Goal: Communication & Community: Participate in discussion

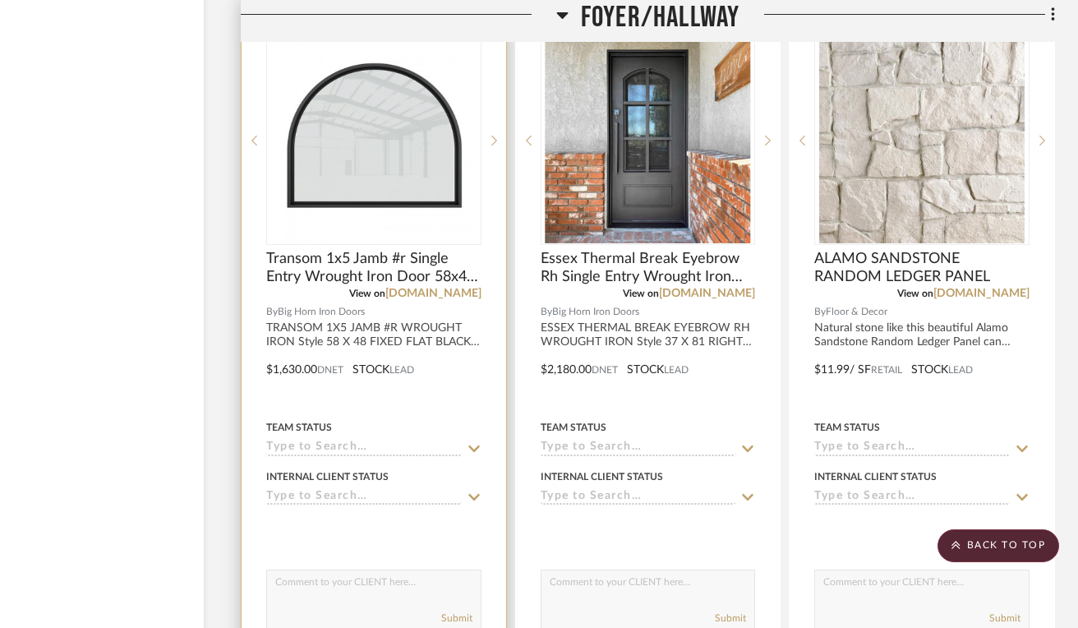
scroll to position [11771, 105]
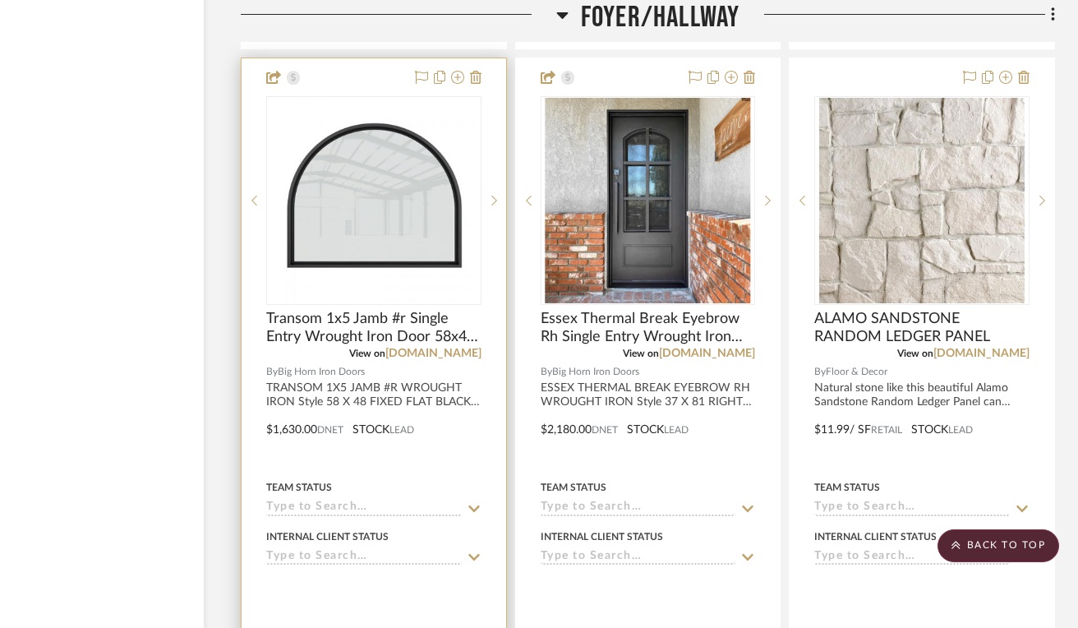
click at [423, 446] on div at bounding box center [374, 417] width 265 height 719
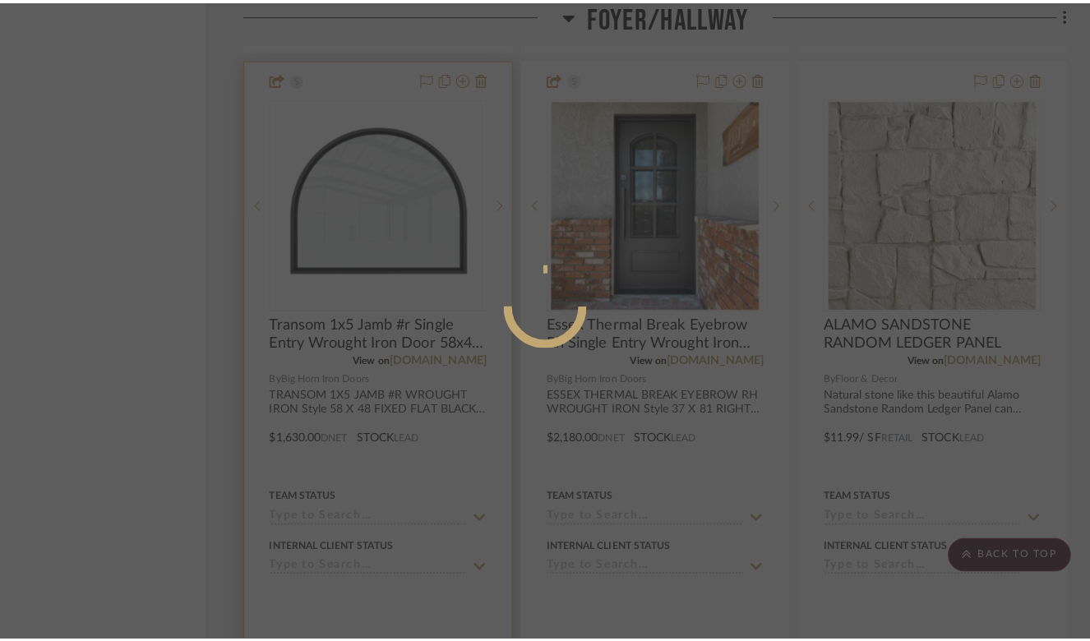
scroll to position [0, 0]
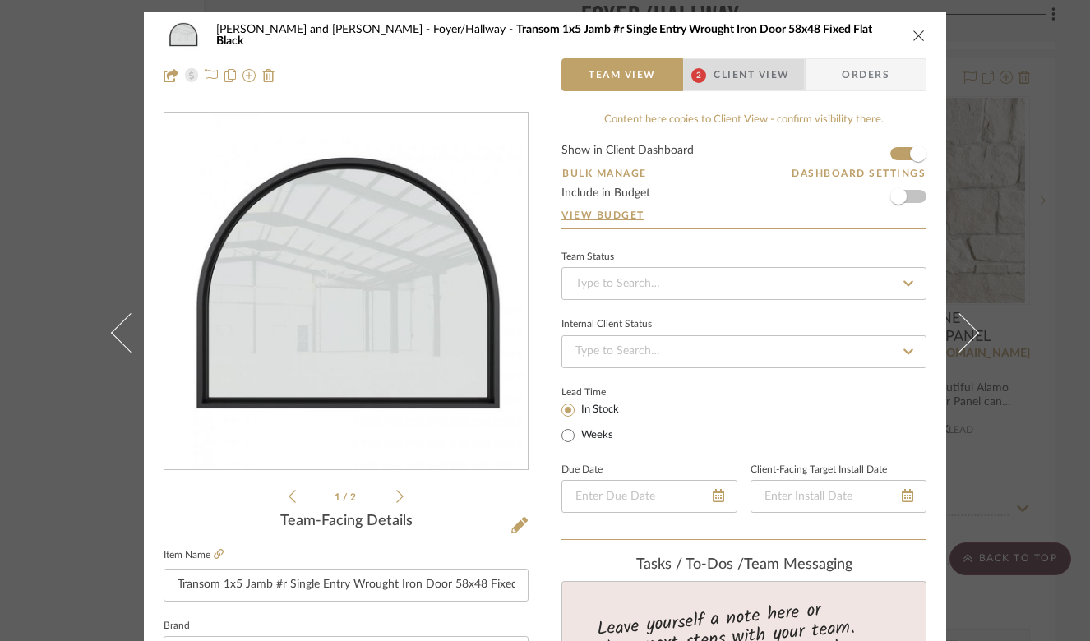
click at [713, 71] on span "Client View" at bounding box center [751, 74] width 76 height 33
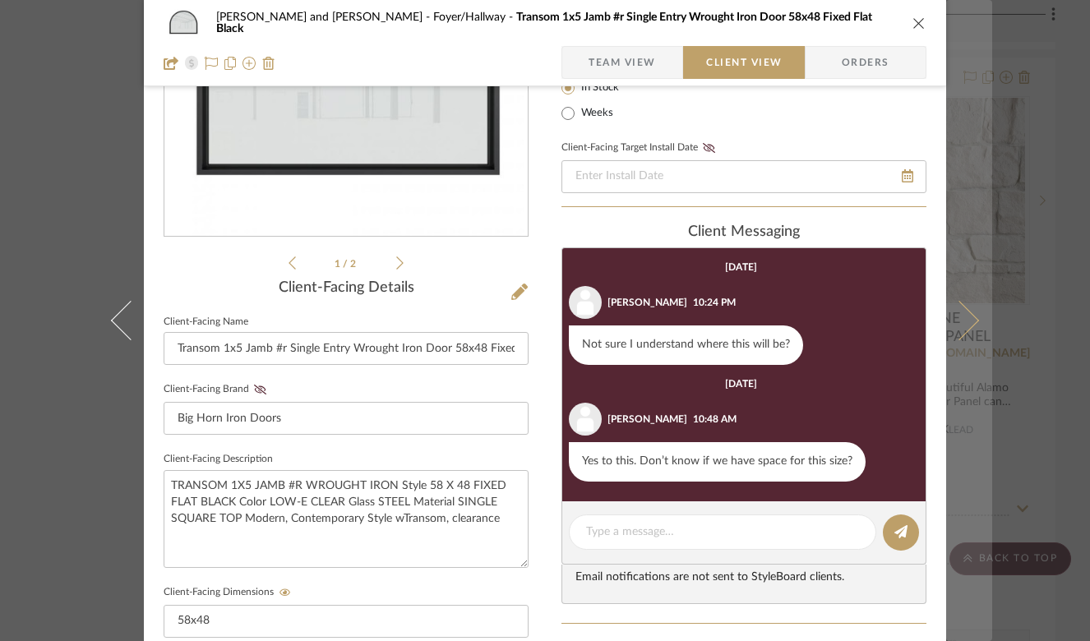
scroll to position [174, 0]
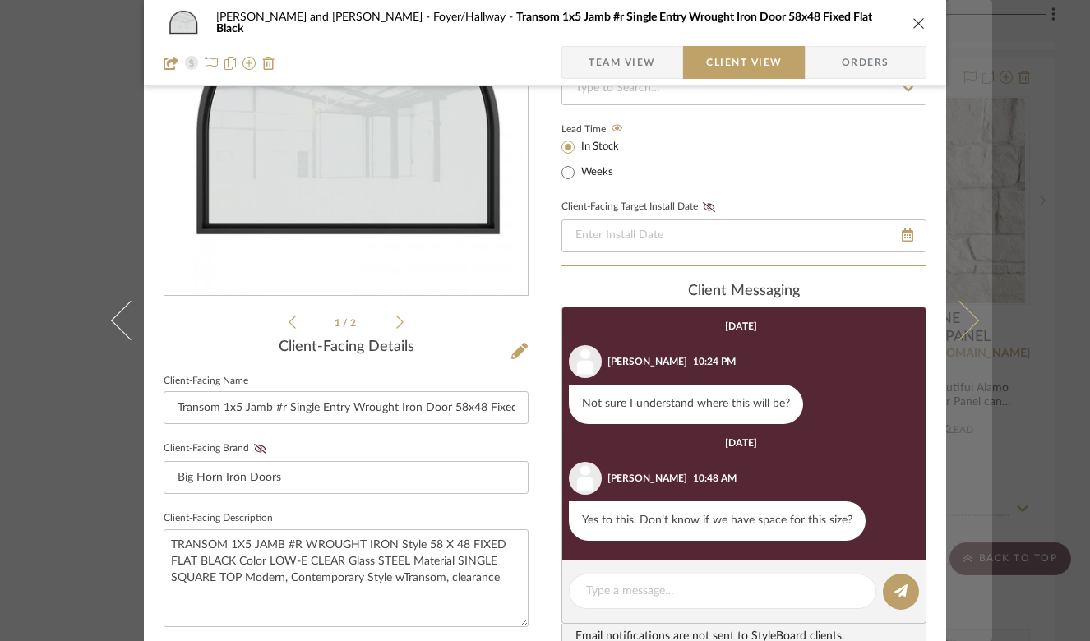
click at [963, 307] on button at bounding box center [969, 320] width 46 height 641
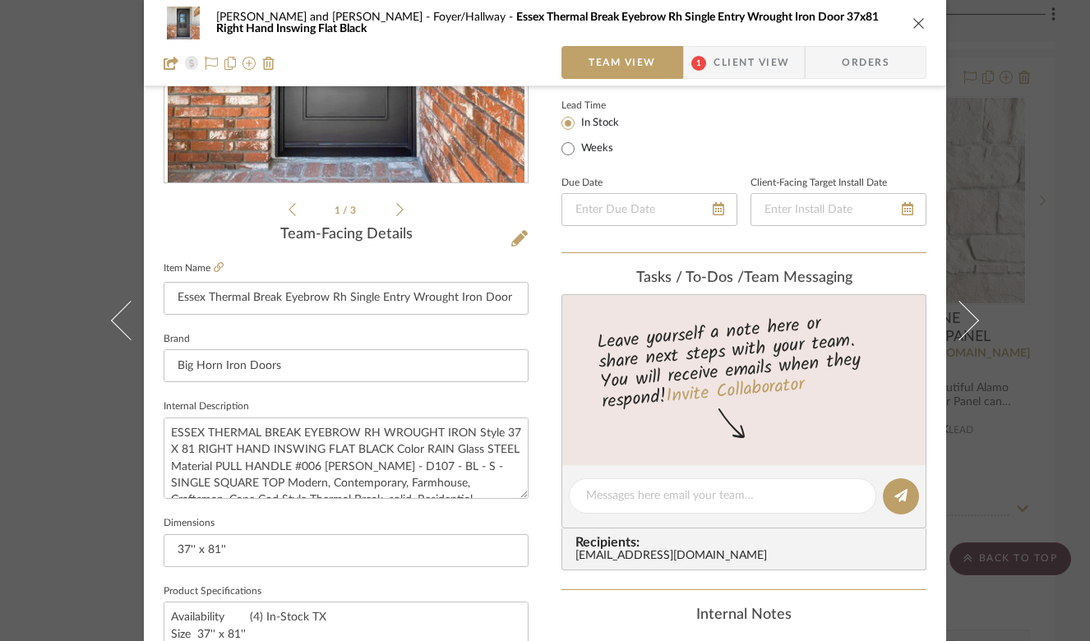
scroll to position [680, 0]
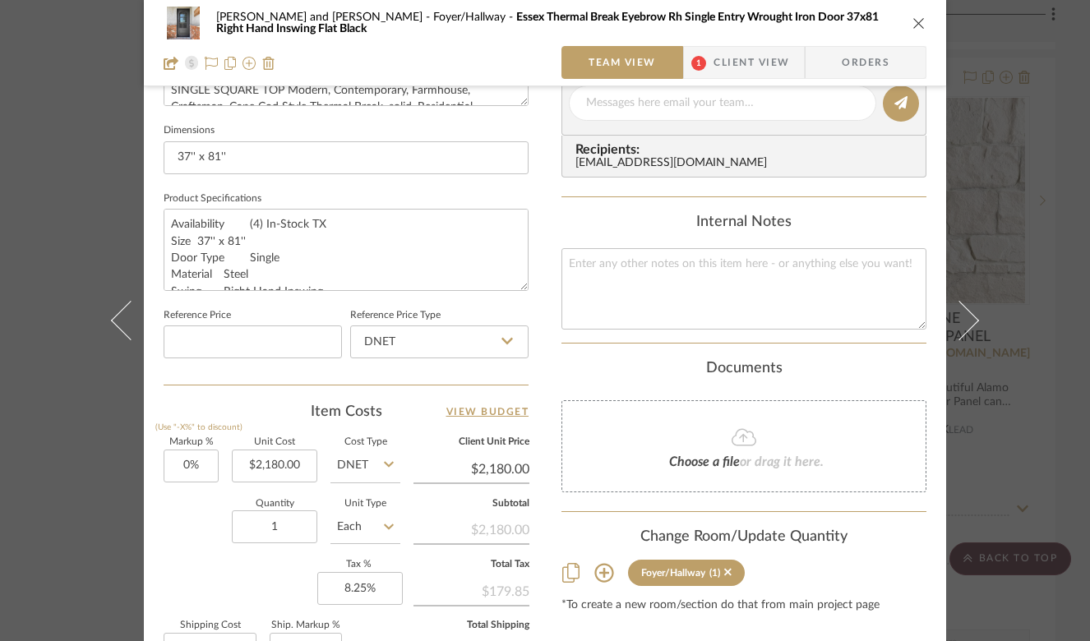
click at [718, 53] on span "Client View" at bounding box center [751, 62] width 76 height 33
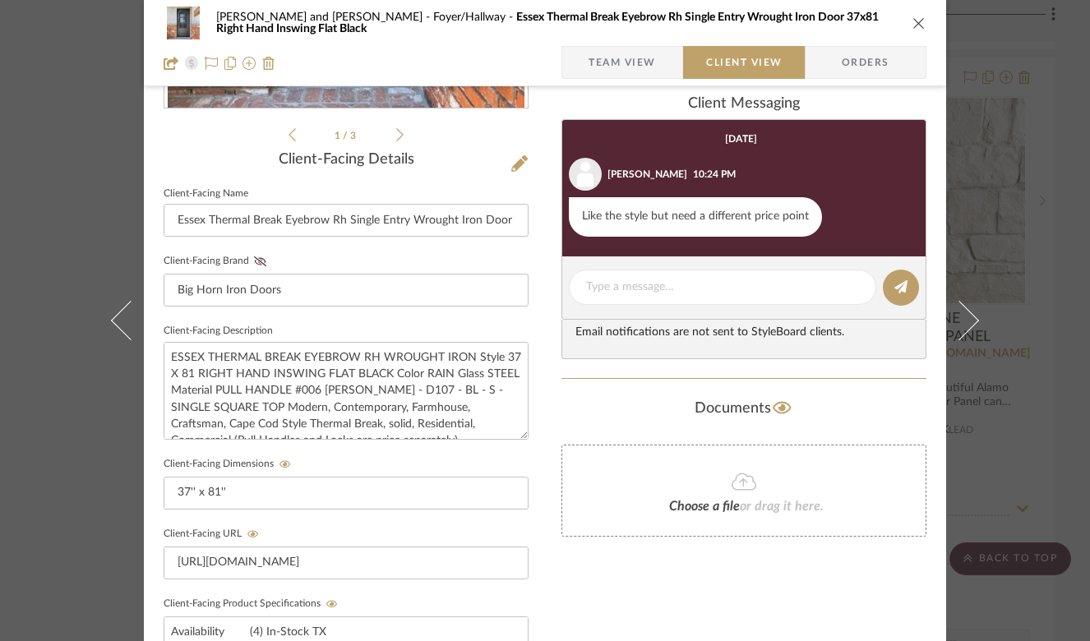
scroll to position [217, 0]
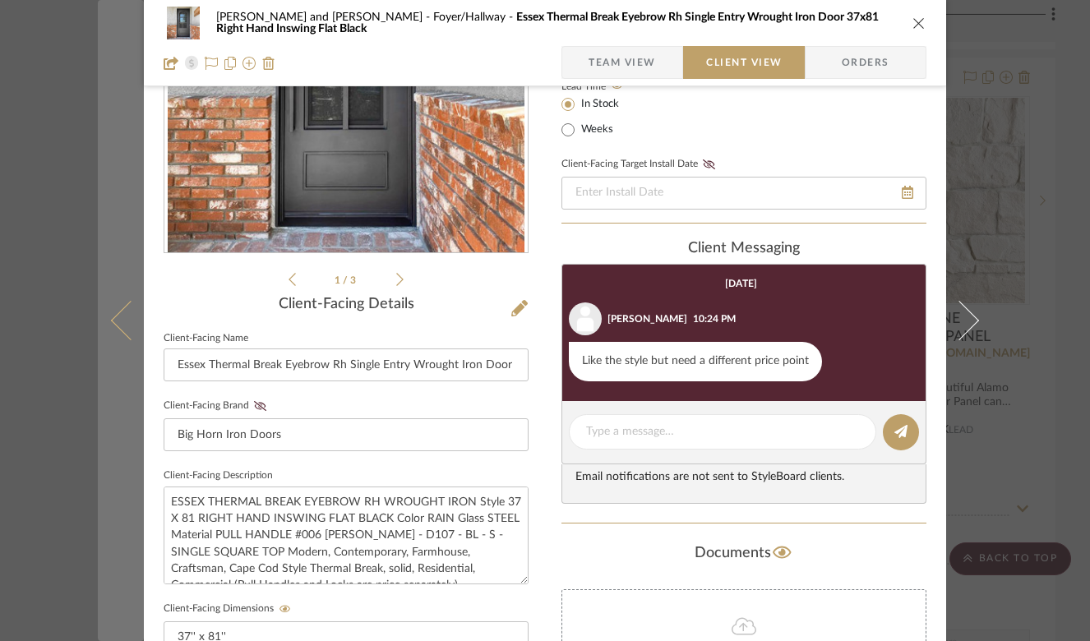
click at [111, 320] on icon at bounding box center [130, 320] width 39 height 39
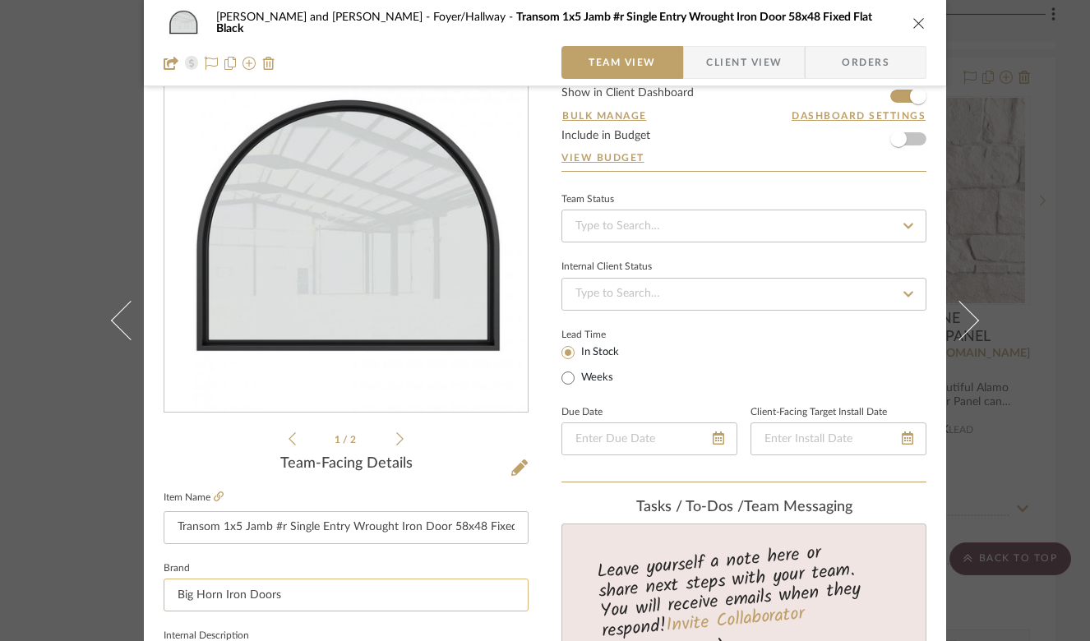
scroll to position [0, 0]
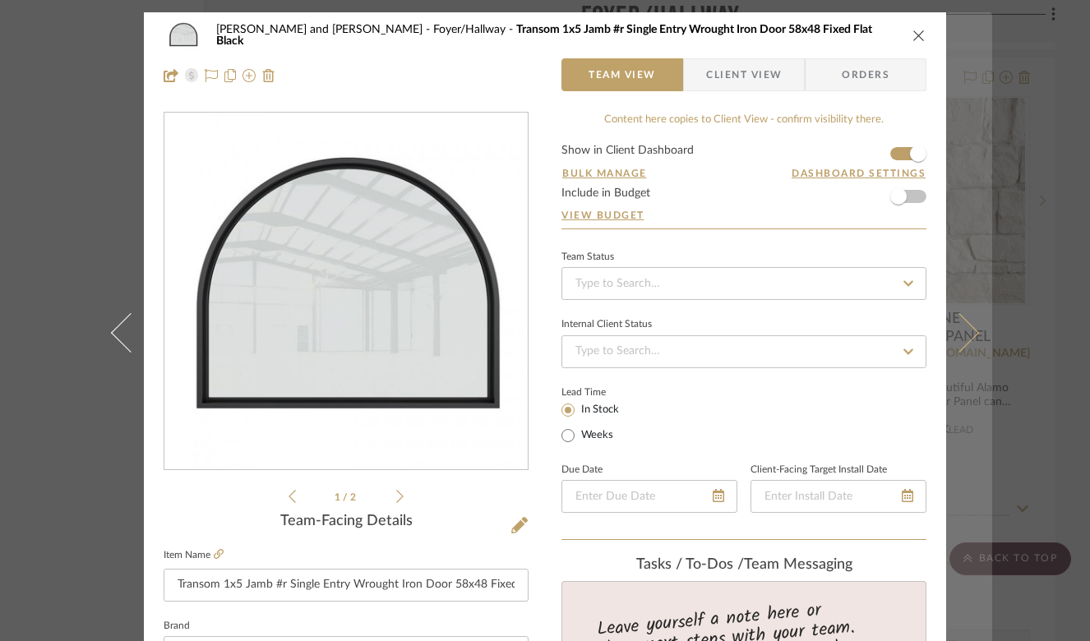
click at [964, 323] on button at bounding box center [969, 332] width 46 height 641
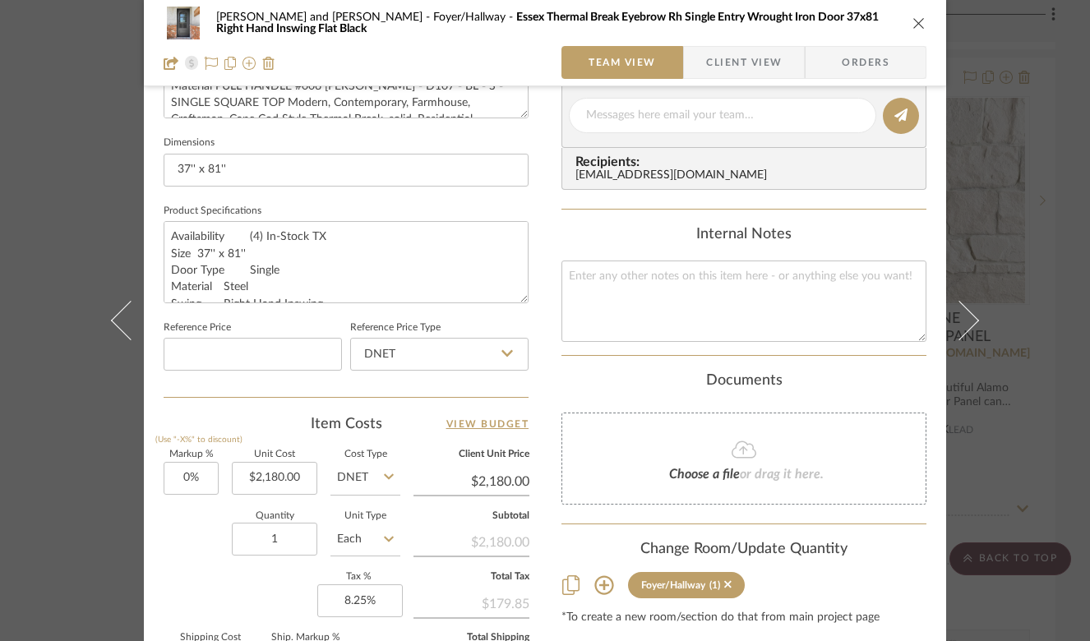
scroll to position [757, 0]
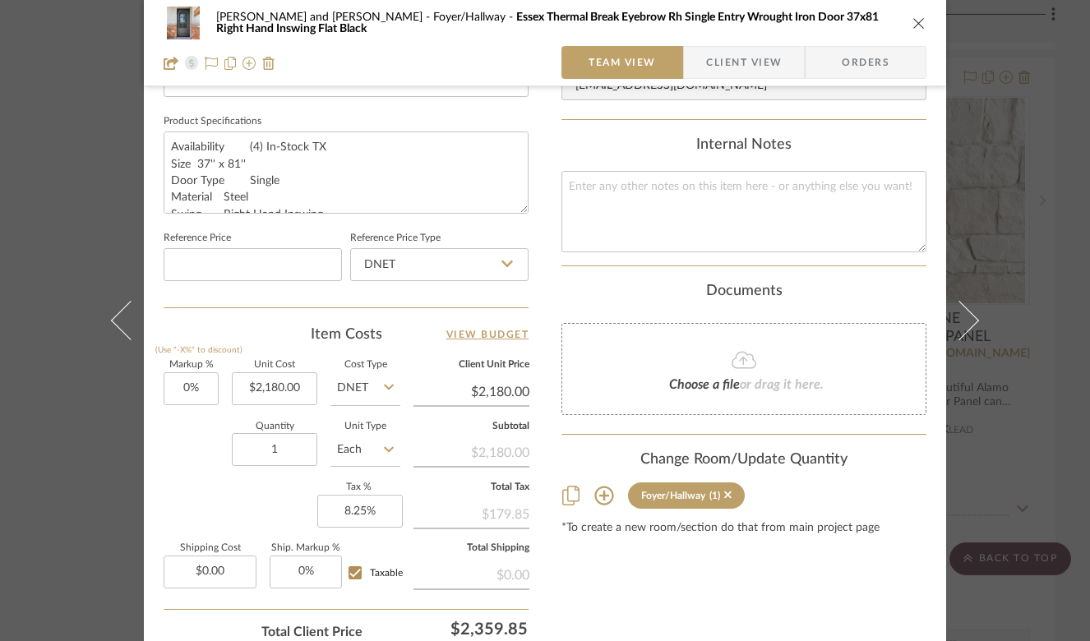
click at [916, 14] on div "[PERSON_NAME] and [PERSON_NAME] Foyer/Hallway Essex Thermal Break Eyebrow Rh Si…" at bounding box center [545, 23] width 763 height 33
click at [912, 17] on icon "close" at bounding box center [918, 22] width 13 height 13
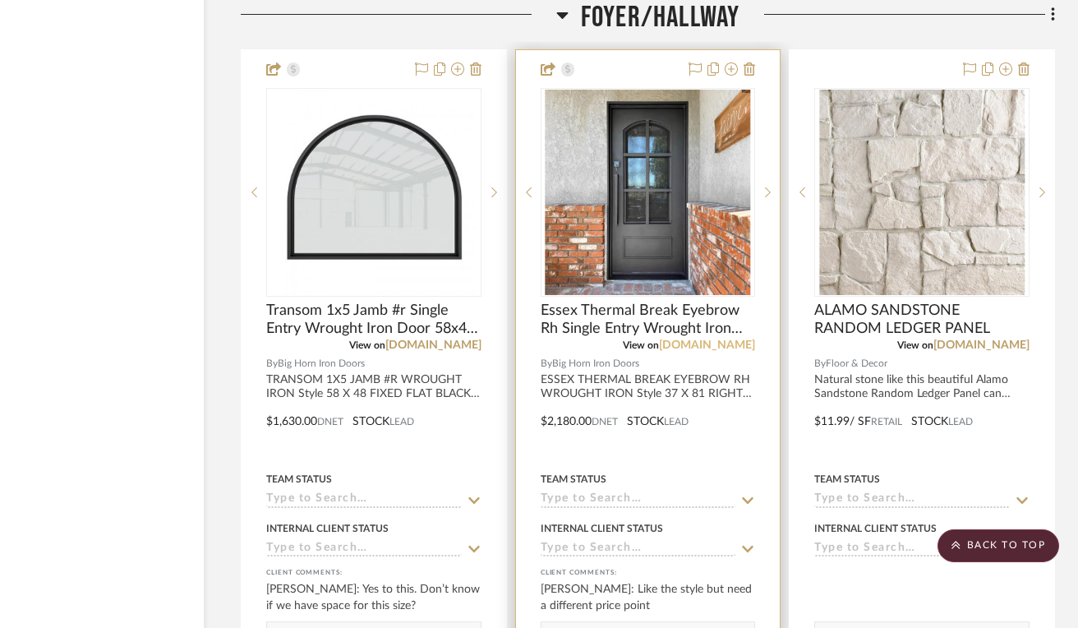
scroll to position [11810, 105]
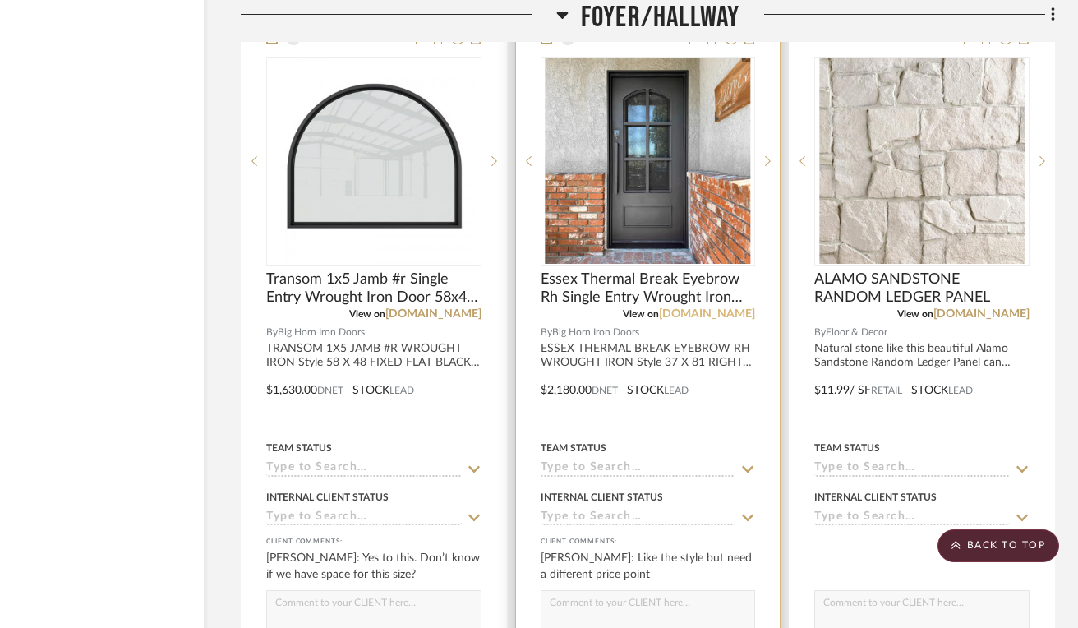
click at [677, 308] on link "[DOMAIN_NAME]" at bounding box center [707, 314] width 96 height 12
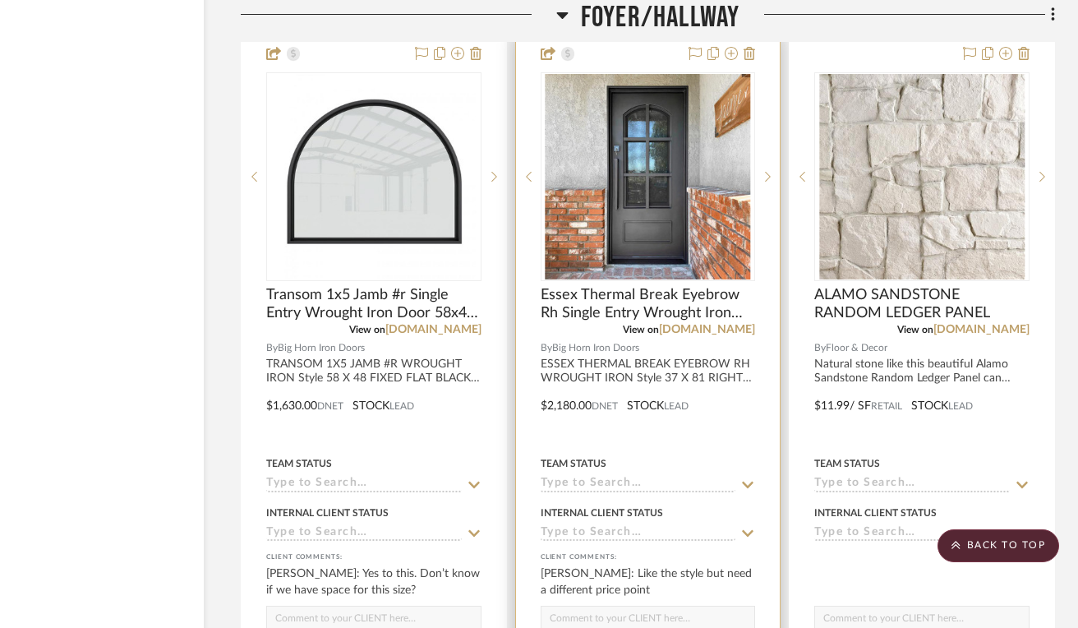
scroll to position [11790, 105]
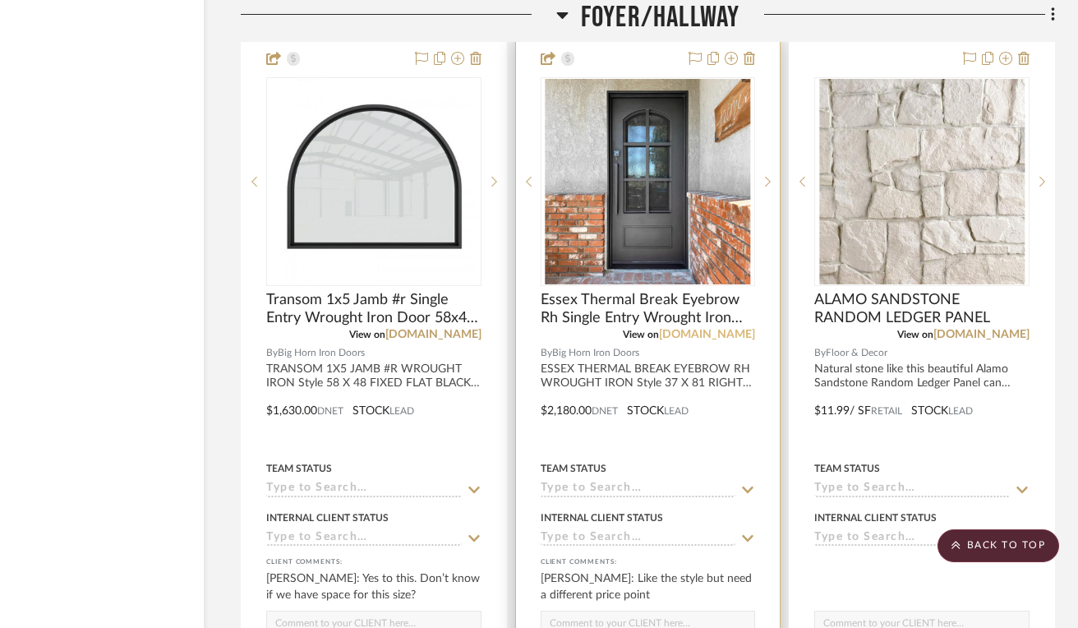
click at [716, 329] on link "[DOMAIN_NAME]" at bounding box center [707, 335] width 96 height 12
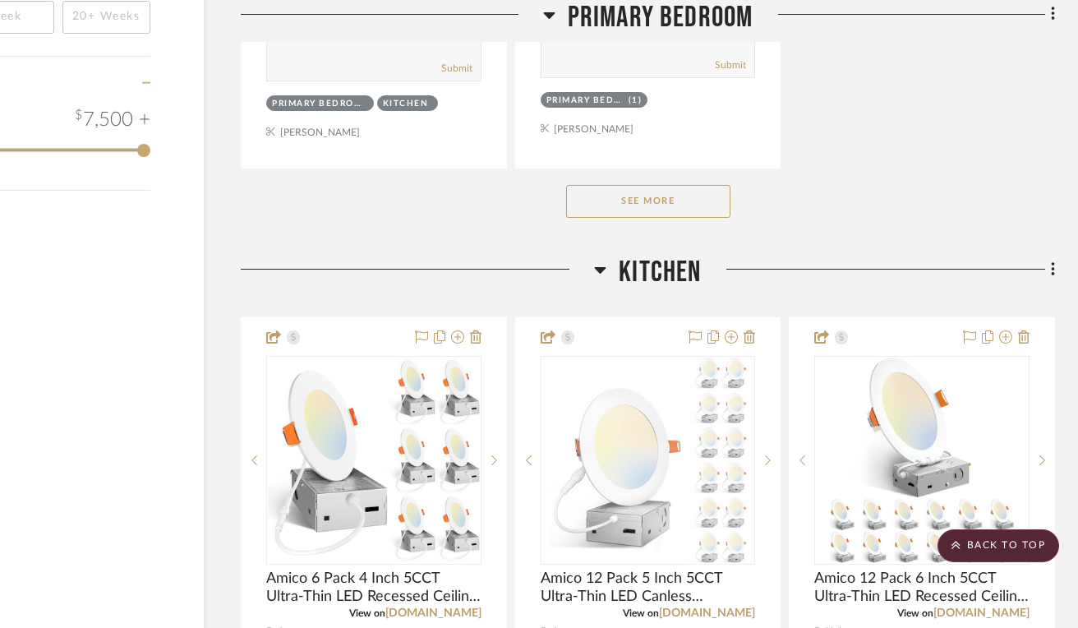
scroll to position [2677, 105]
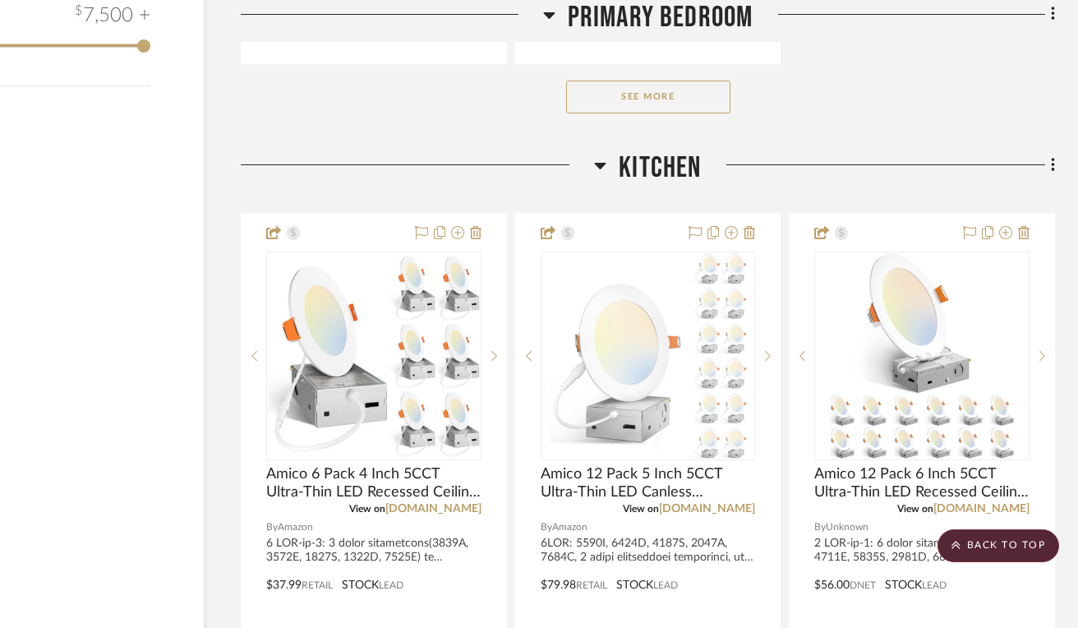
click at [597, 163] on icon at bounding box center [601, 166] width 12 height 7
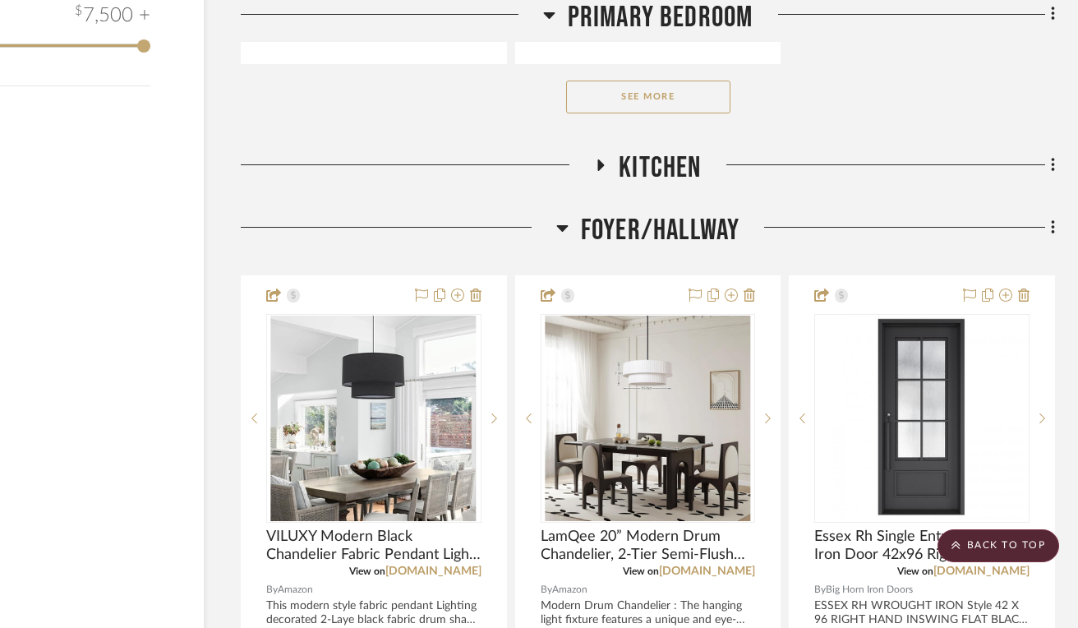
click at [597, 164] on icon at bounding box center [601, 165] width 20 height 12
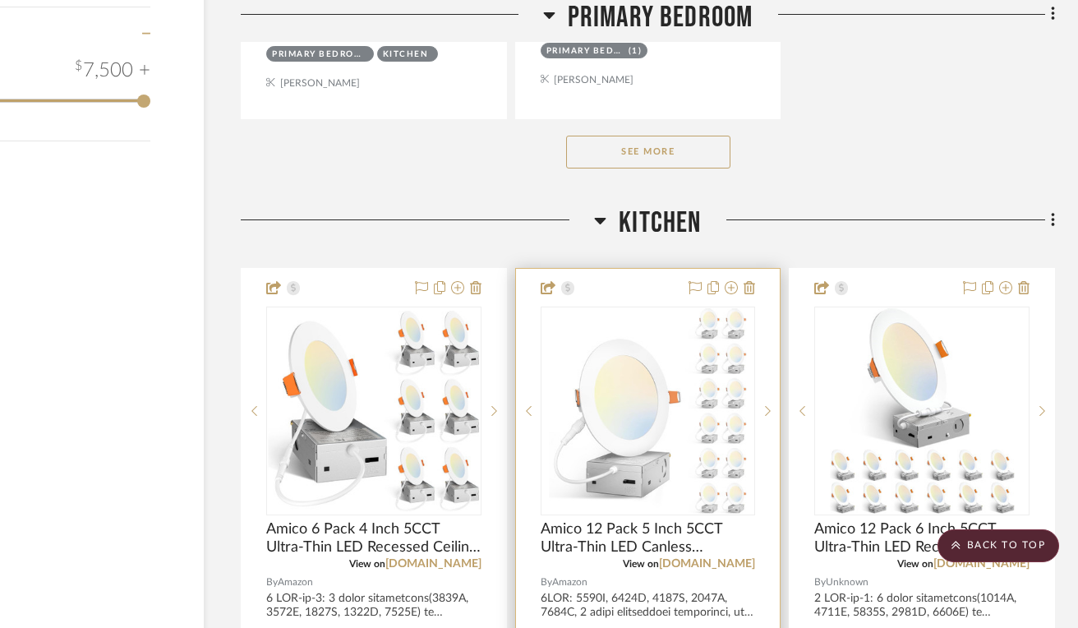
scroll to position [2652, 105]
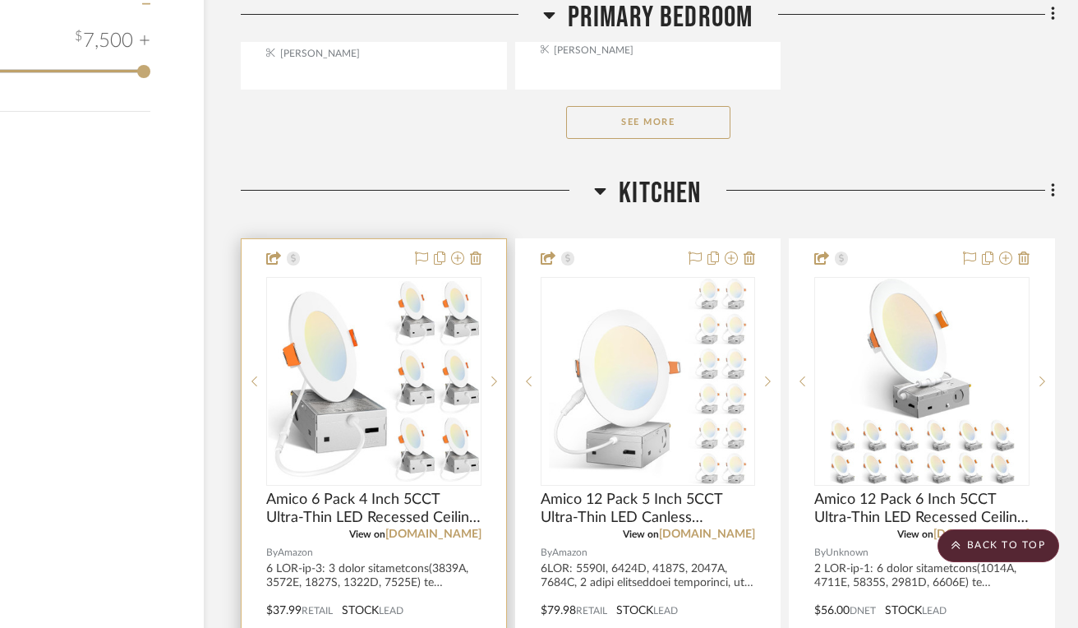
click at [369, 261] on div at bounding box center [374, 598] width 265 height 719
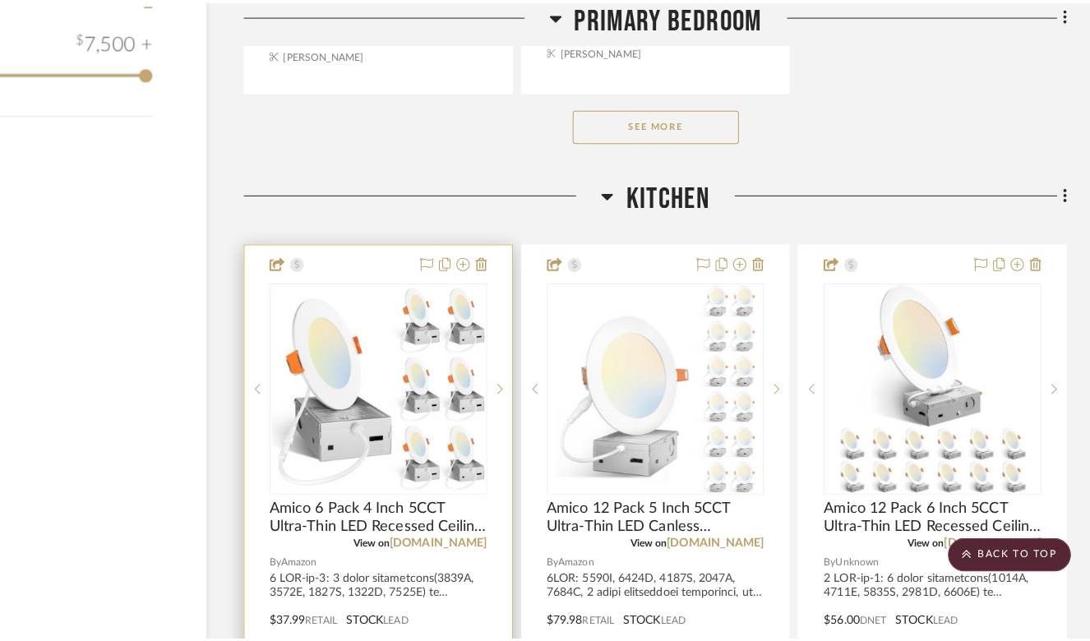
scroll to position [0, 0]
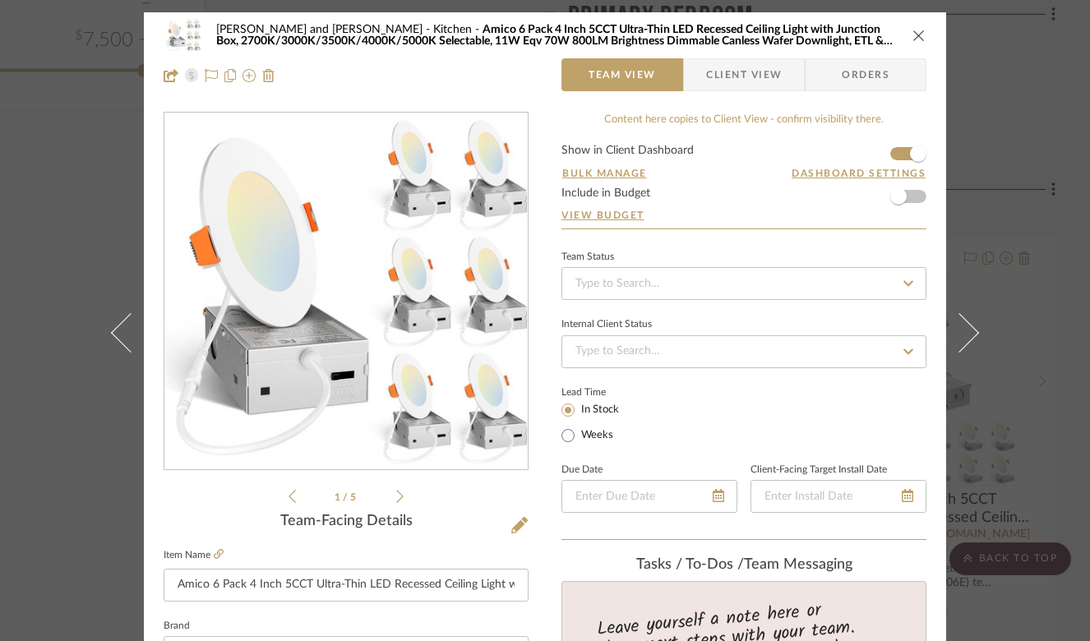
click at [920, 39] on button "close" at bounding box center [918, 35] width 15 height 15
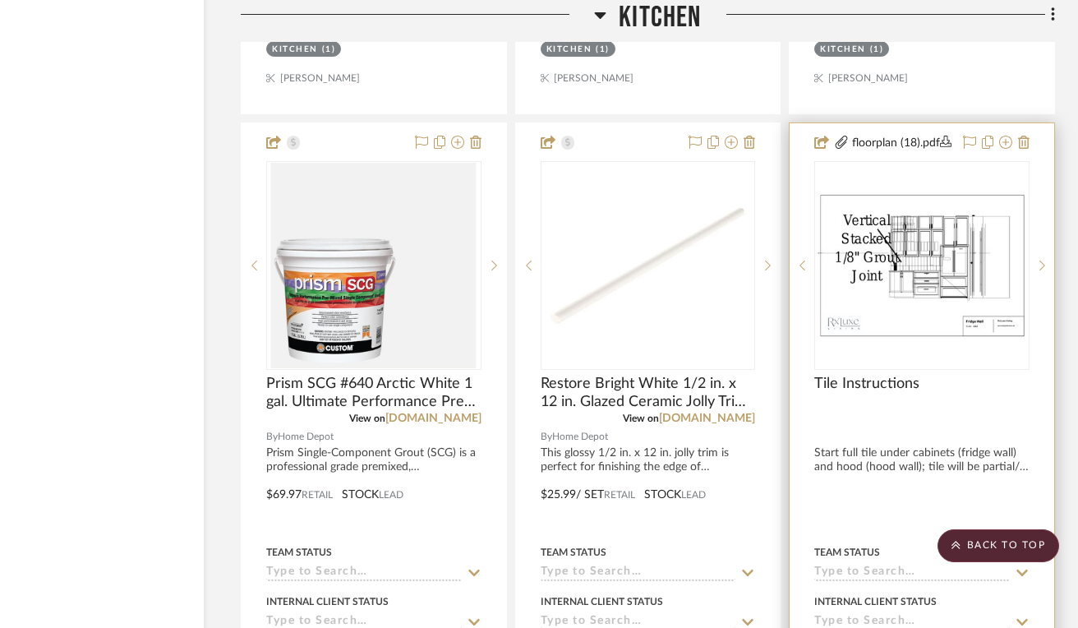
scroll to position [3501, 105]
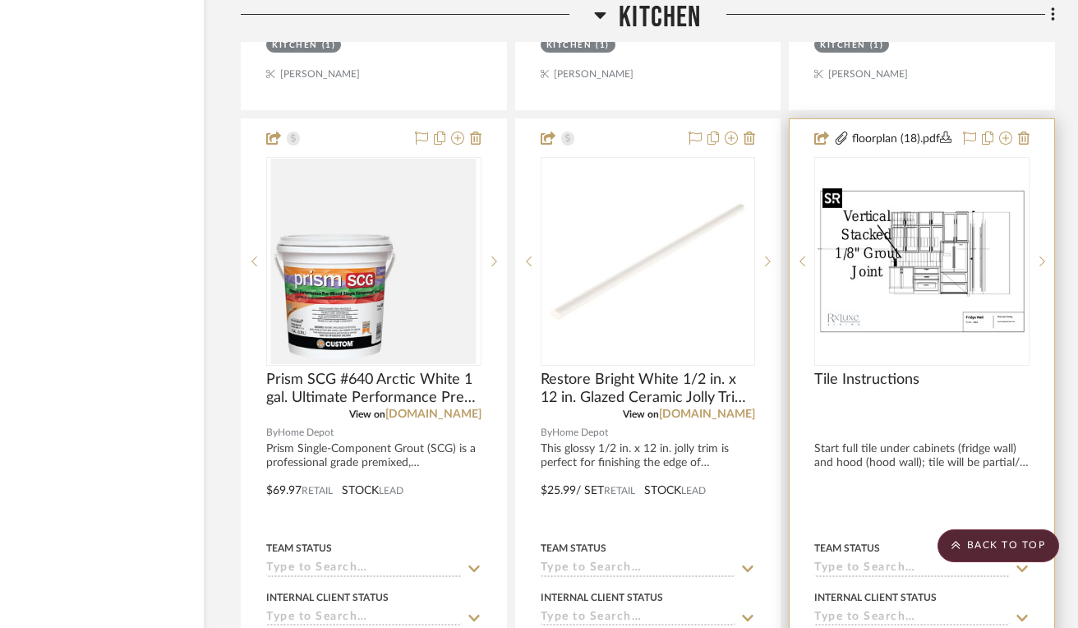
click at [922, 246] on img "0" at bounding box center [922, 262] width 212 height 150
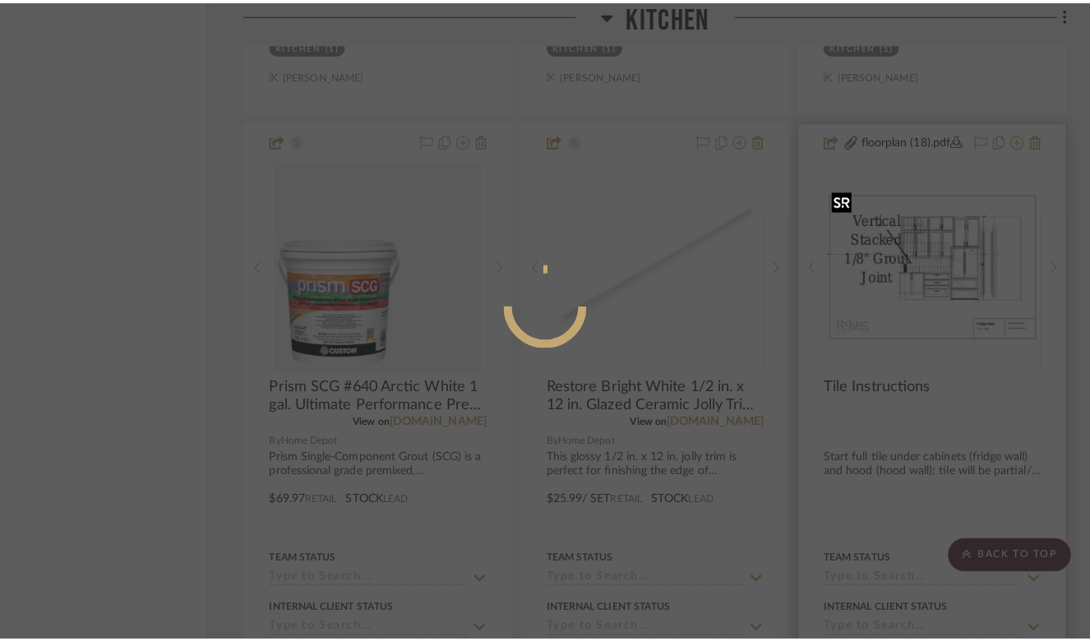
scroll to position [0, 0]
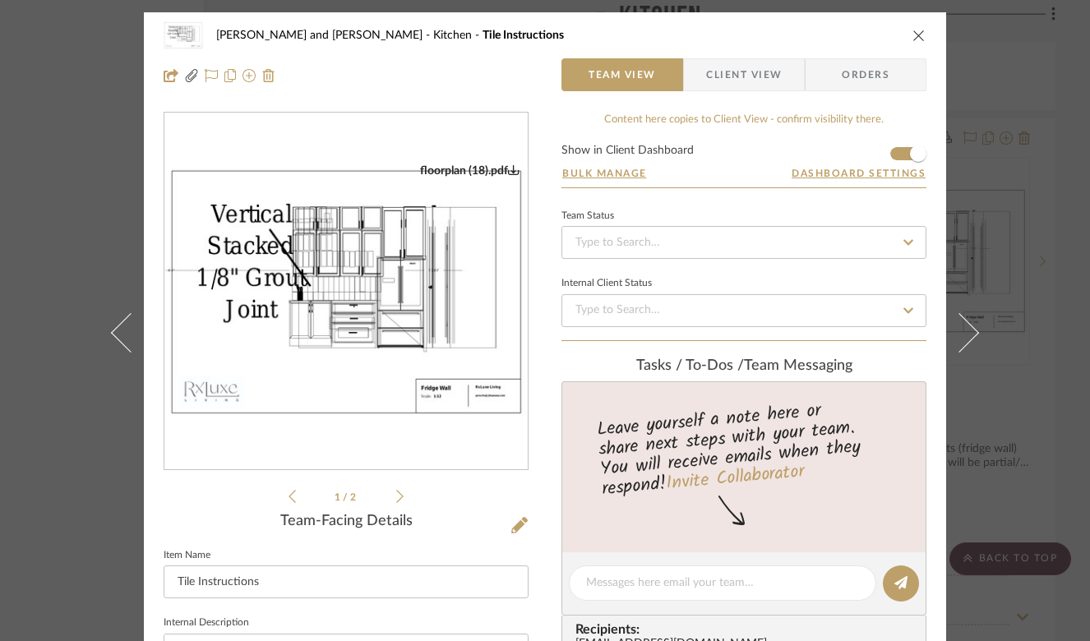
click at [397, 499] on icon at bounding box center [399, 496] width 7 height 15
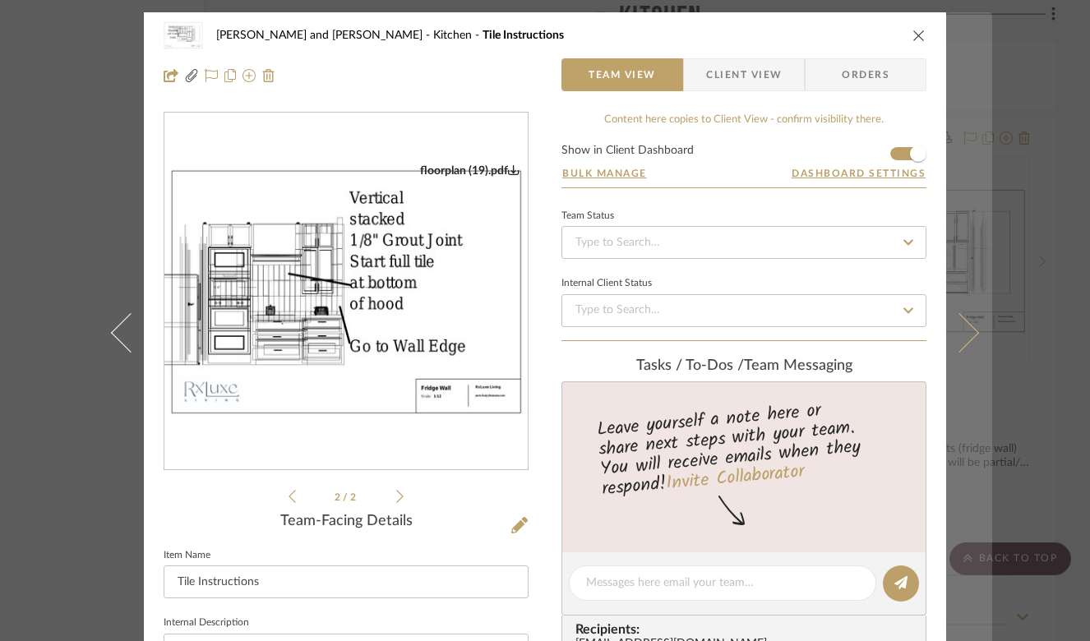
click at [970, 331] on icon at bounding box center [958, 332] width 39 height 39
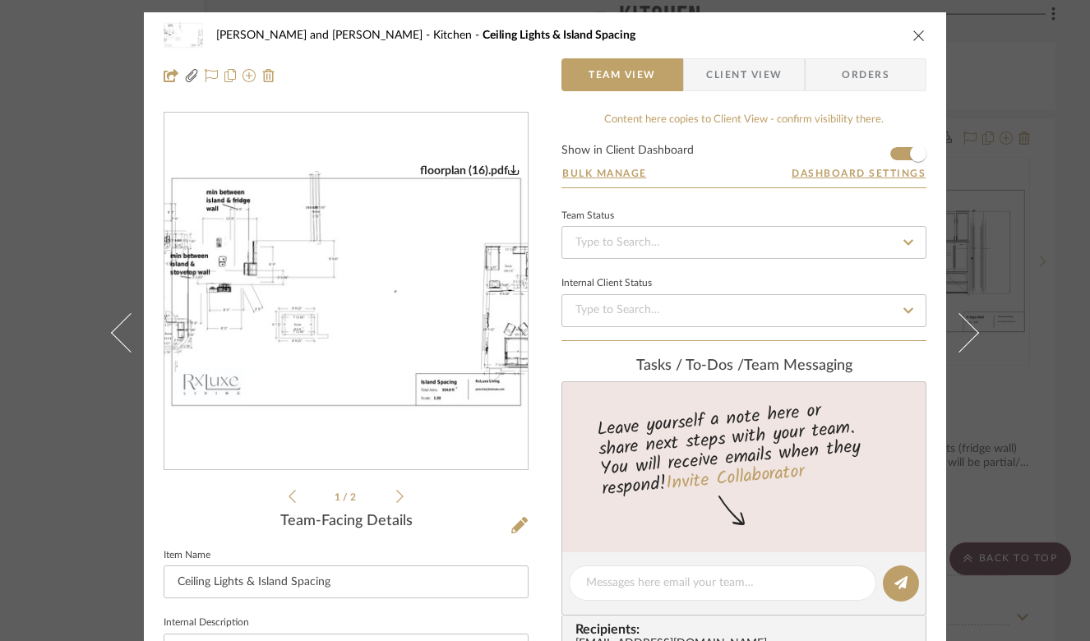
click at [265, 343] on img "0" at bounding box center [345, 292] width 363 height 242
click at [396, 496] on icon at bounding box center [399, 496] width 7 height 15
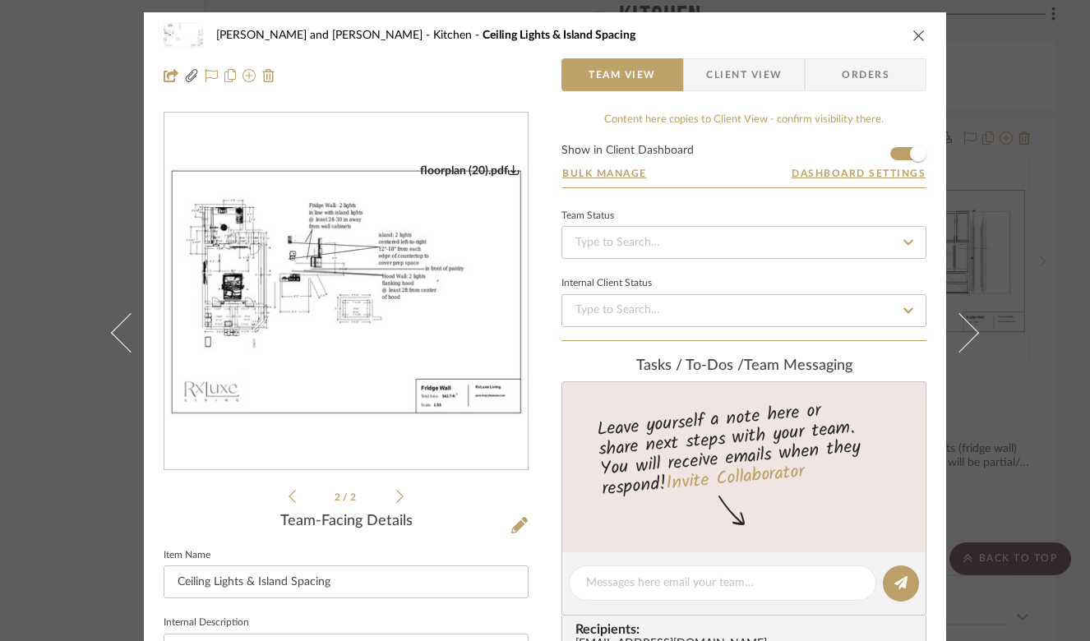
click at [292, 283] on img "1" at bounding box center [345, 292] width 363 height 256
click at [329, 283] on img "1" at bounding box center [345, 292] width 363 height 256
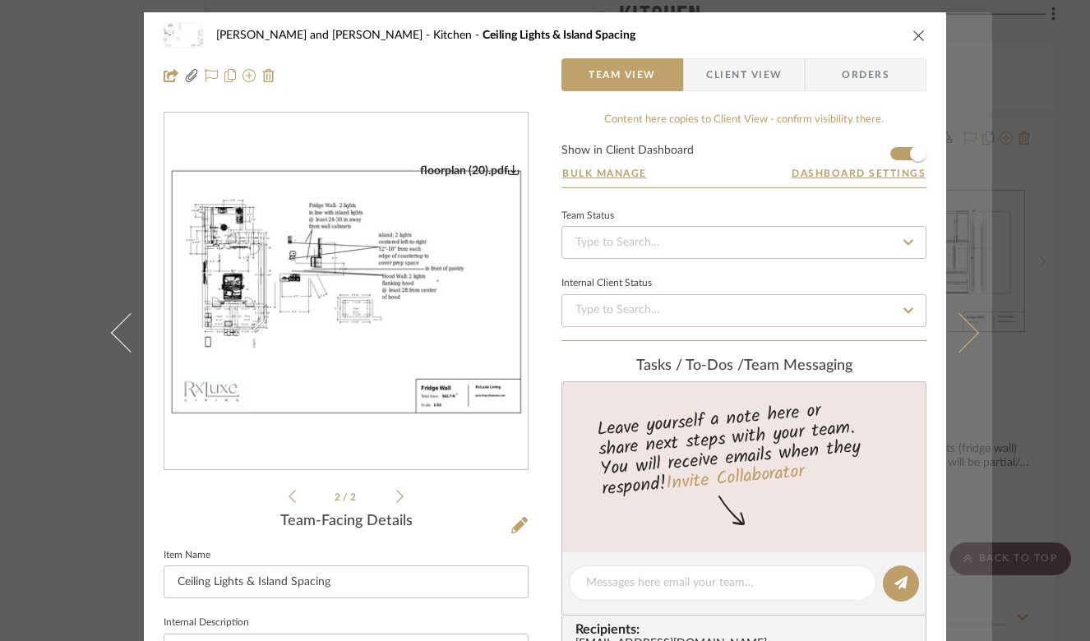
click at [956, 344] on icon at bounding box center [958, 332] width 39 height 39
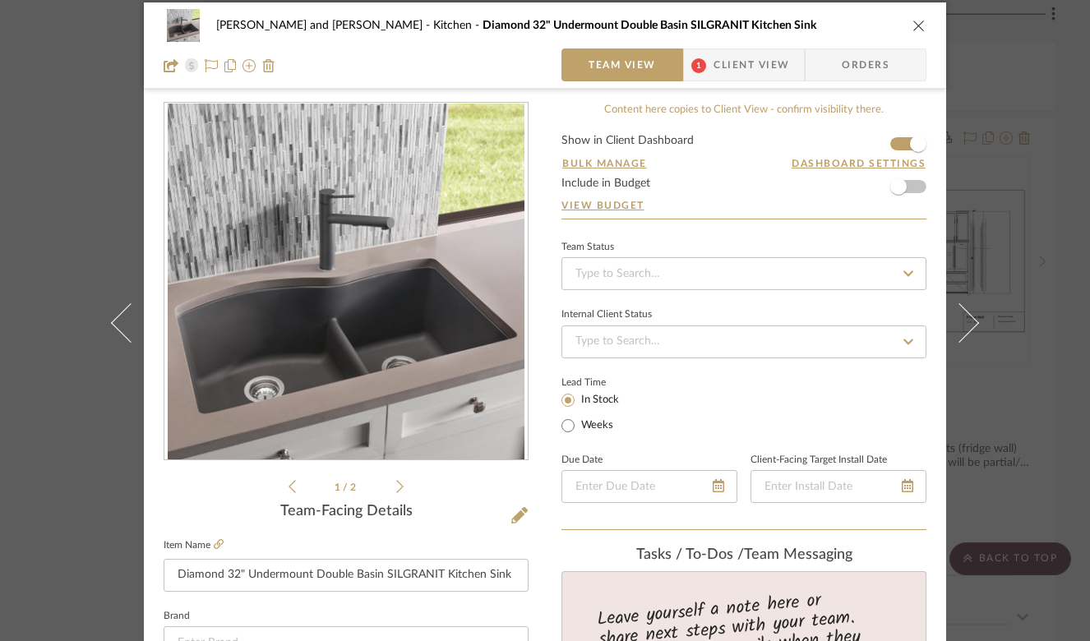
scroll to position [8, 0]
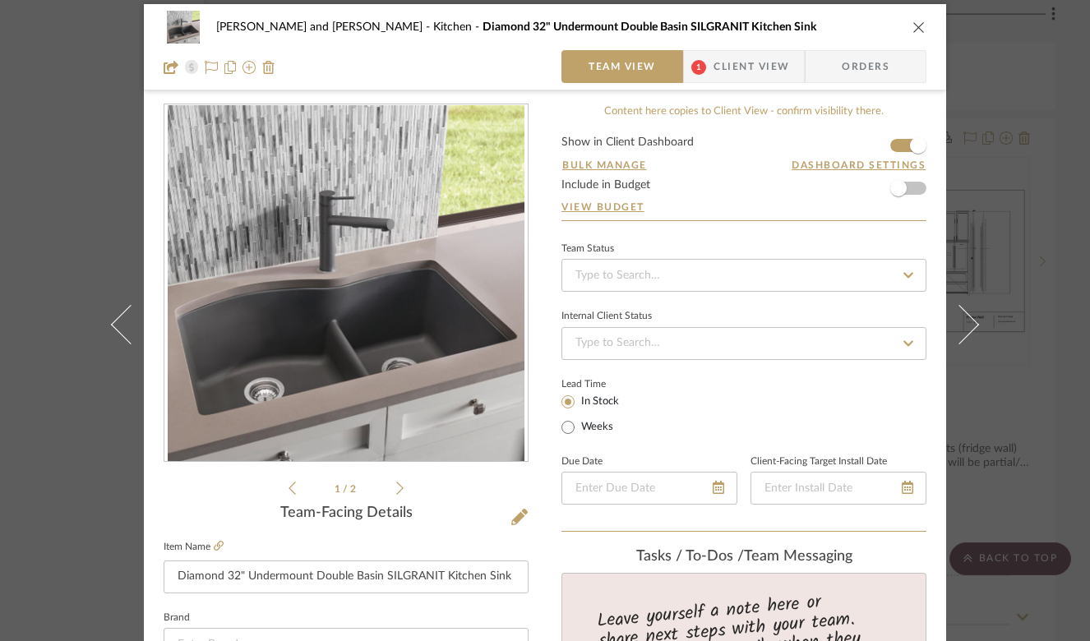
click at [740, 65] on span "Client View" at bounding box center [751, 66] width 76 height 33
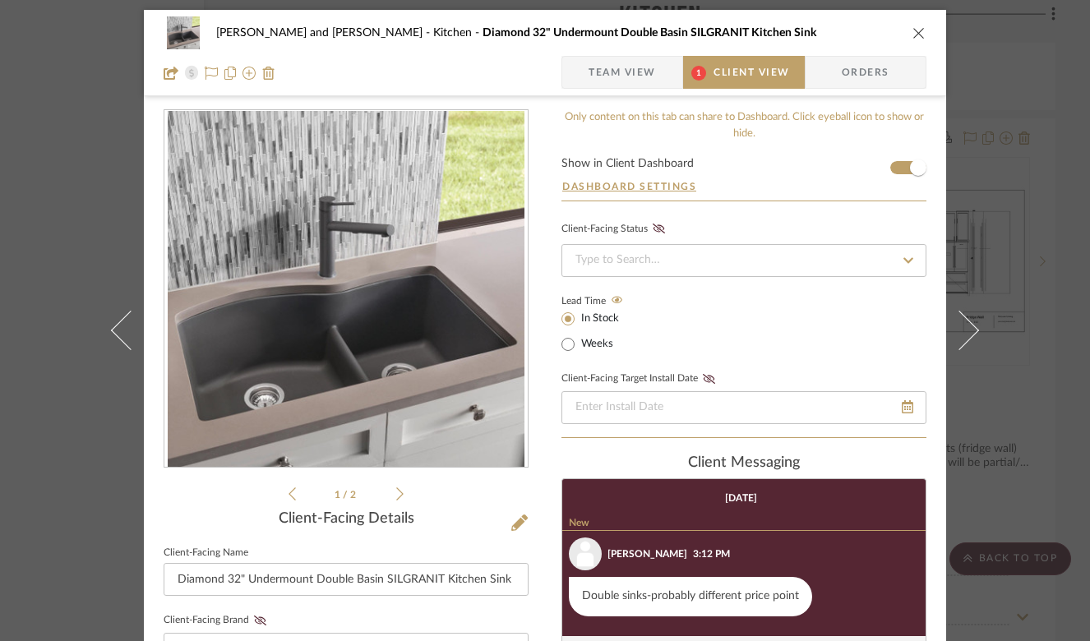
scroll to position [2, 0]
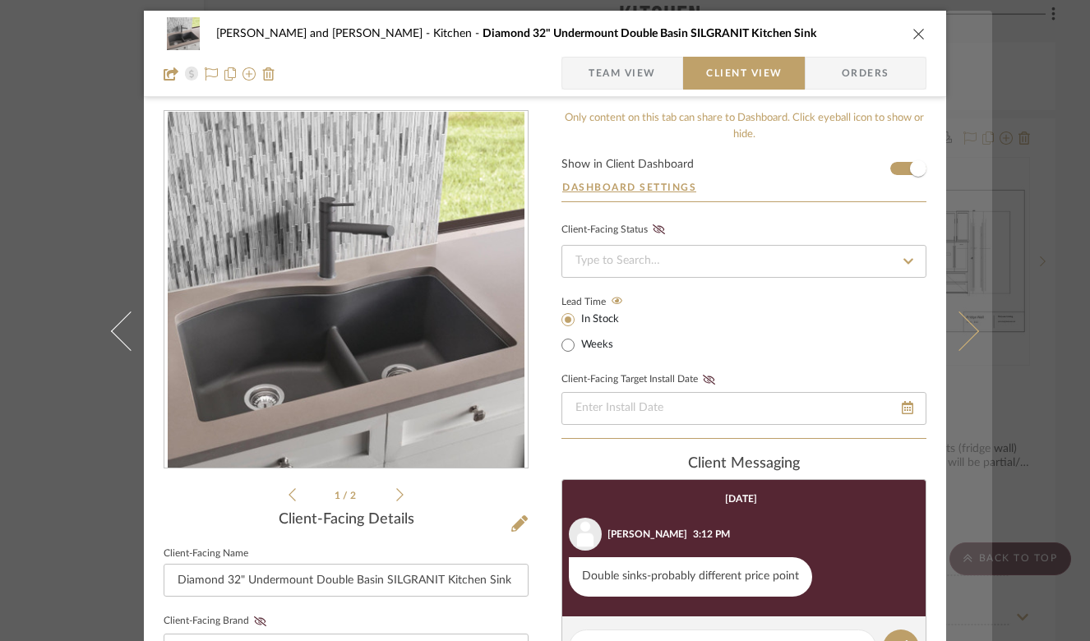
click at [967, 330] on icon at bounding box center [958, 330] width 39 height 39
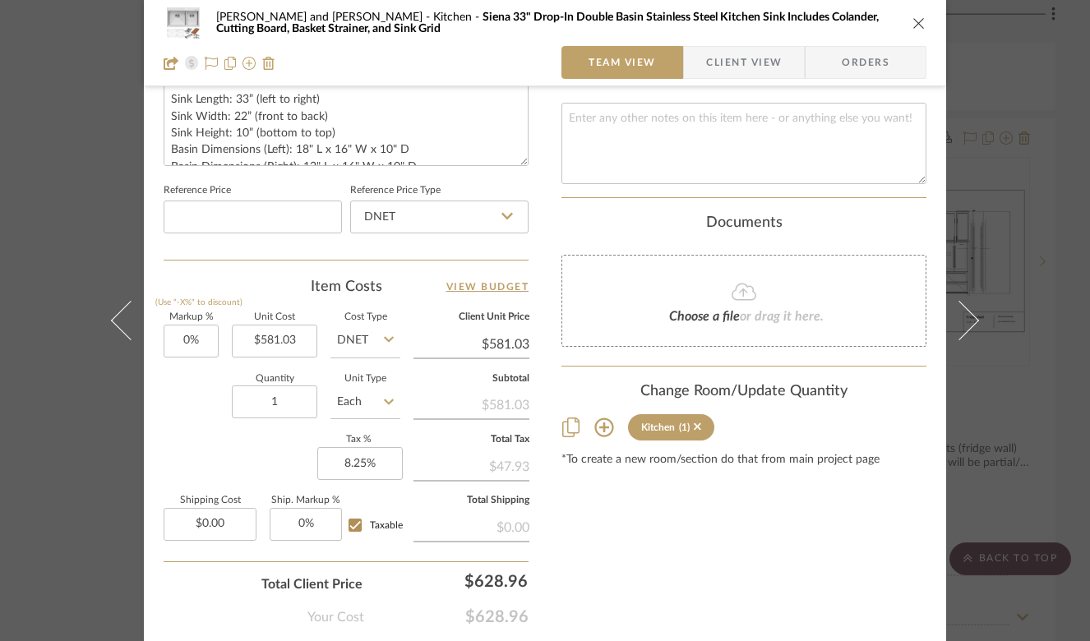
scroll to position [484, 0]
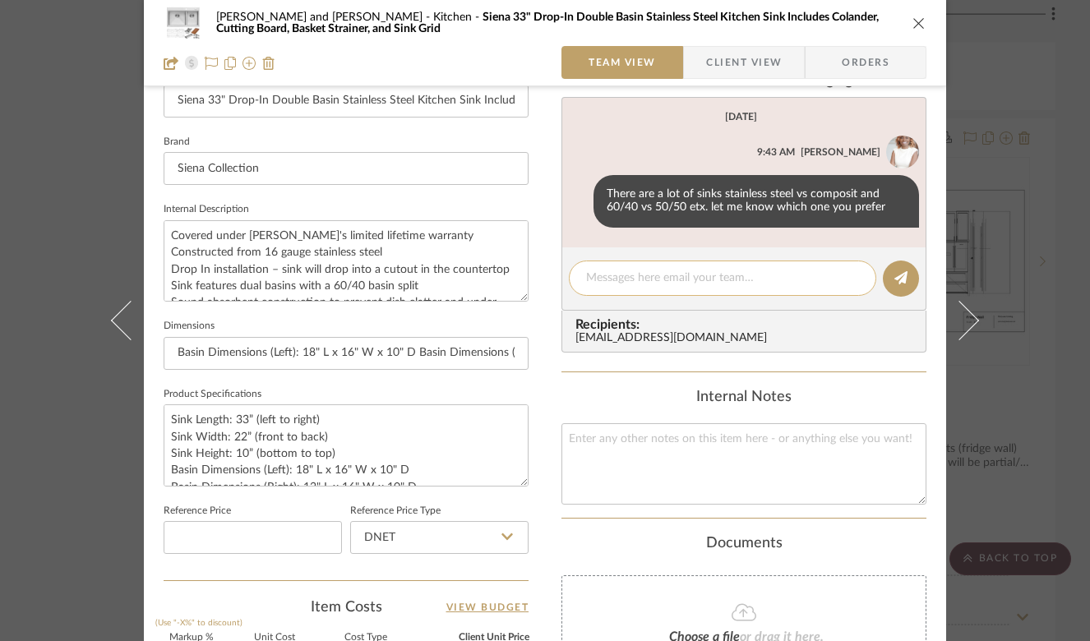
click at [639, 275] on textarea at bounding box center [722, 278] width 273 height 17
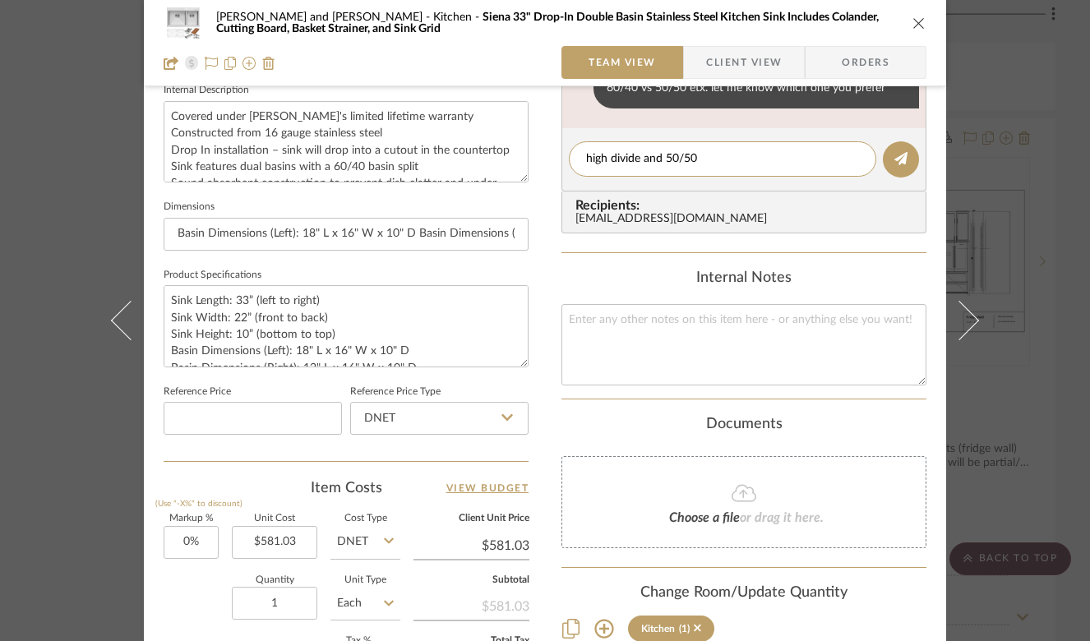
scroll to position [527, 0]
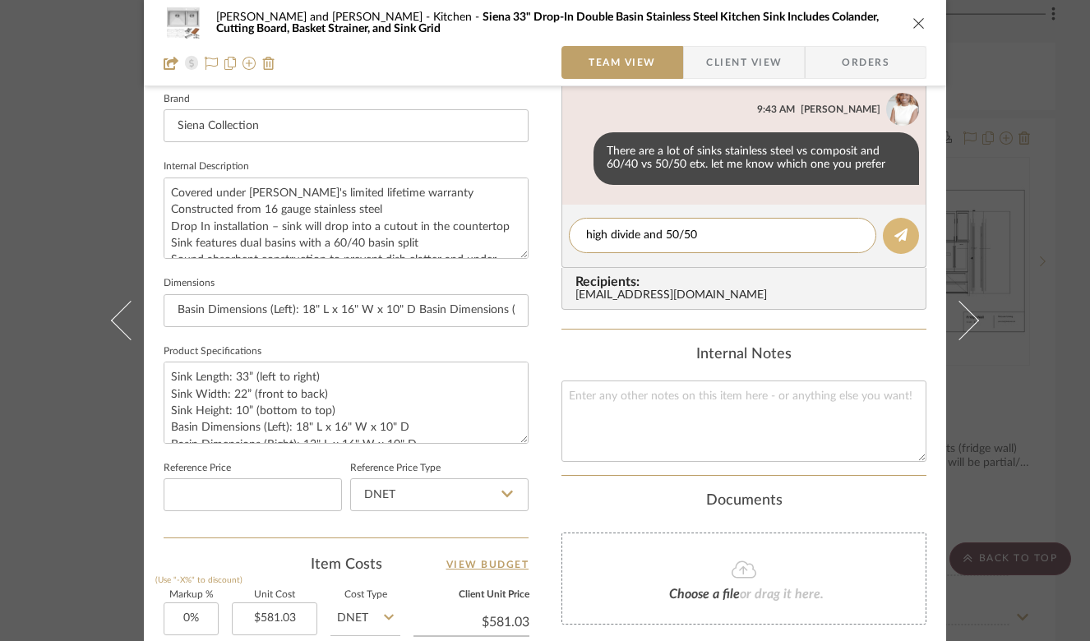
type textarea "high divide and 50/50"
click at [903, 228] on button at bounding box center [901, 236] width 36 height 36
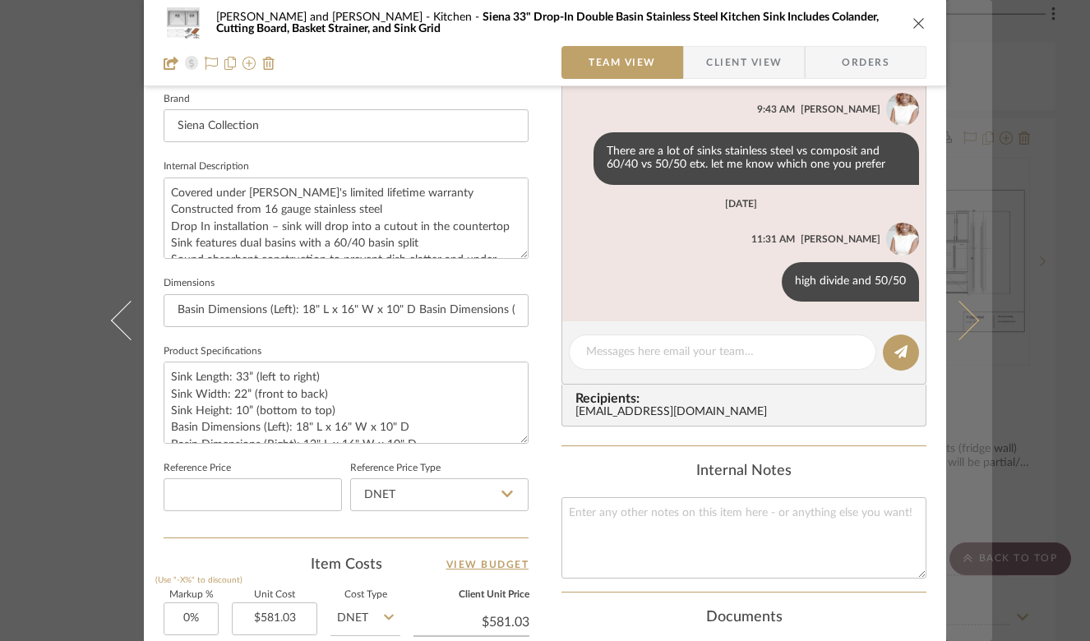
click at [974, 319] on button at bounding box center [969, 320] width 46 height 641
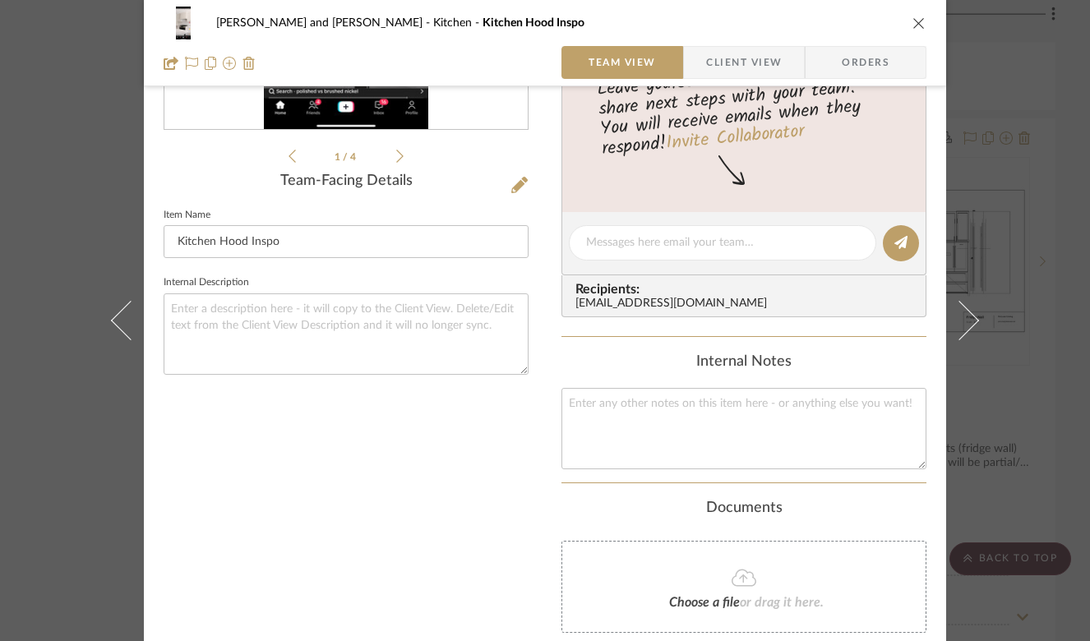
scroll to position [0, 0]
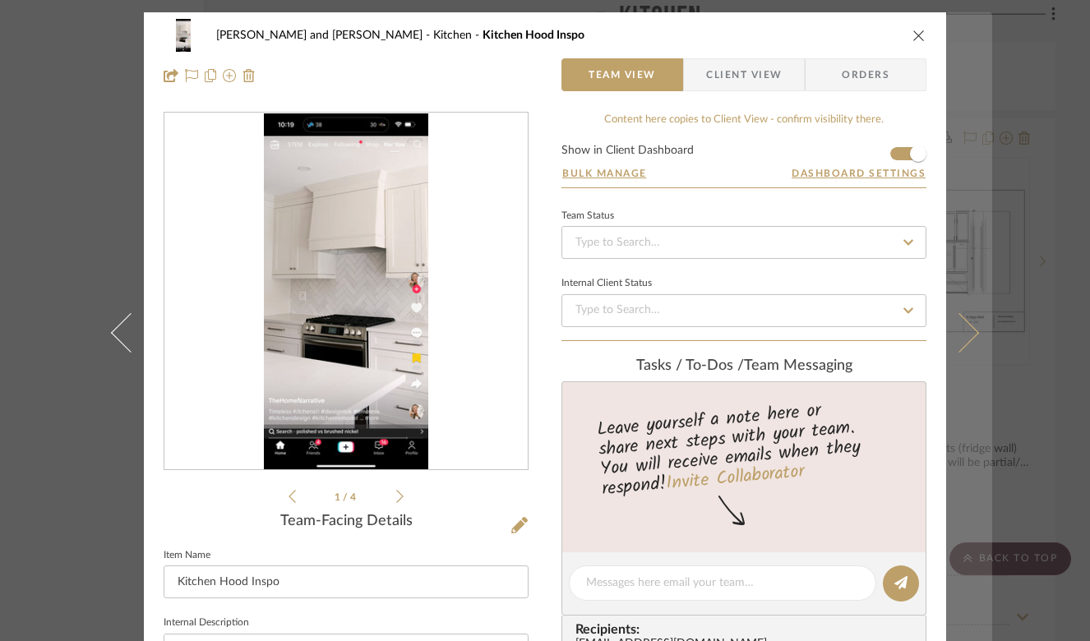
click at [969, 332] on icon at bounding box center [958, 332] width 39 height 39
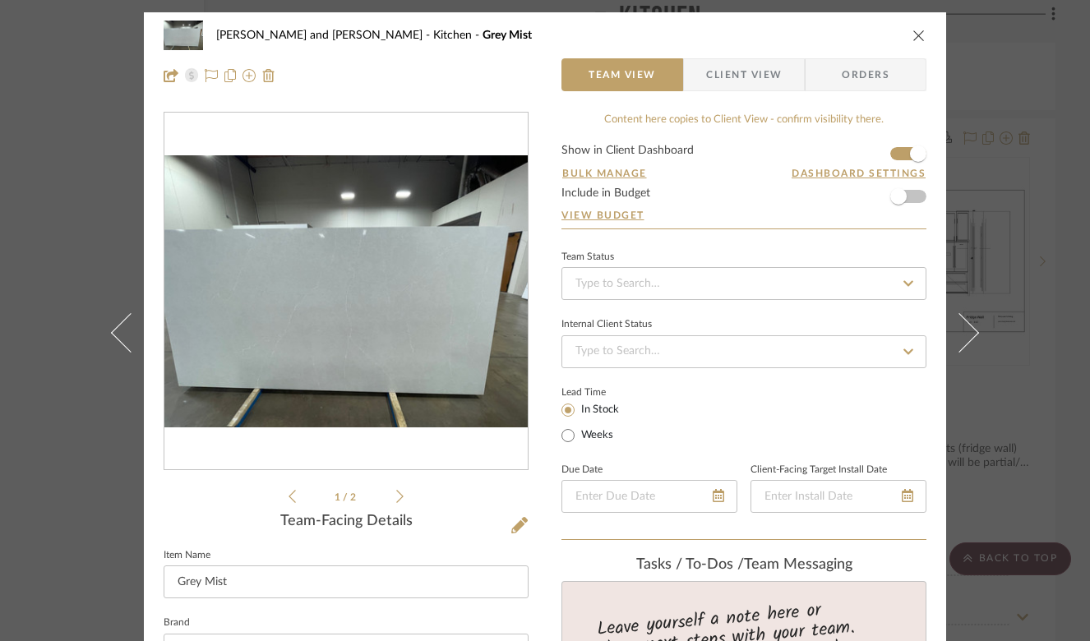
click at [396, 498] on icon at bounding box center [399, 496] width 7 height 15
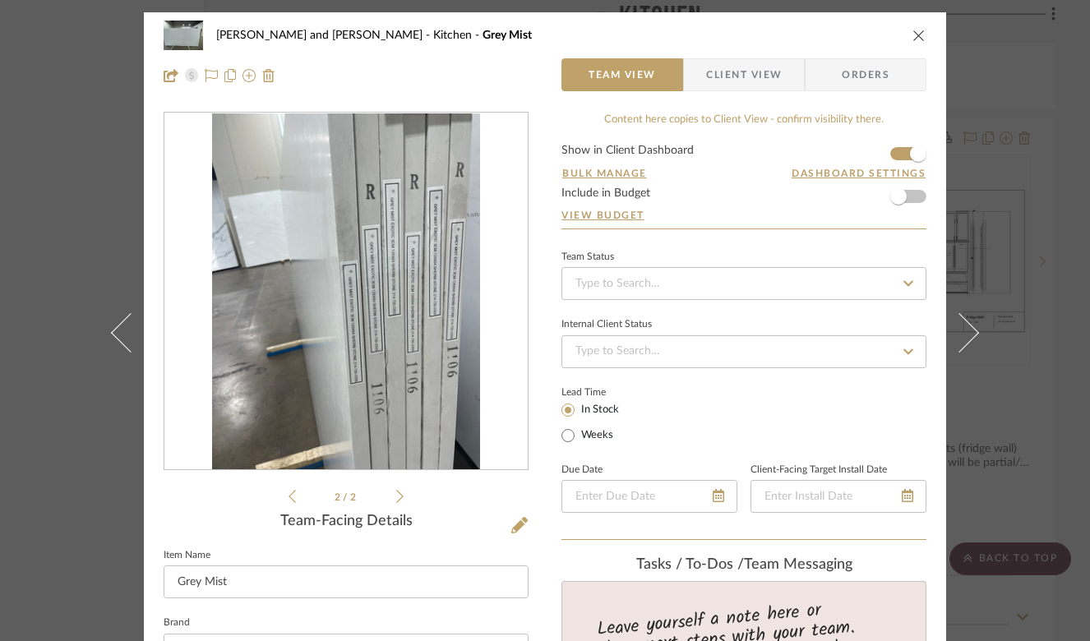
click at [920, 35] on button "close" at bounding box center [918, 35] width 15 height 15
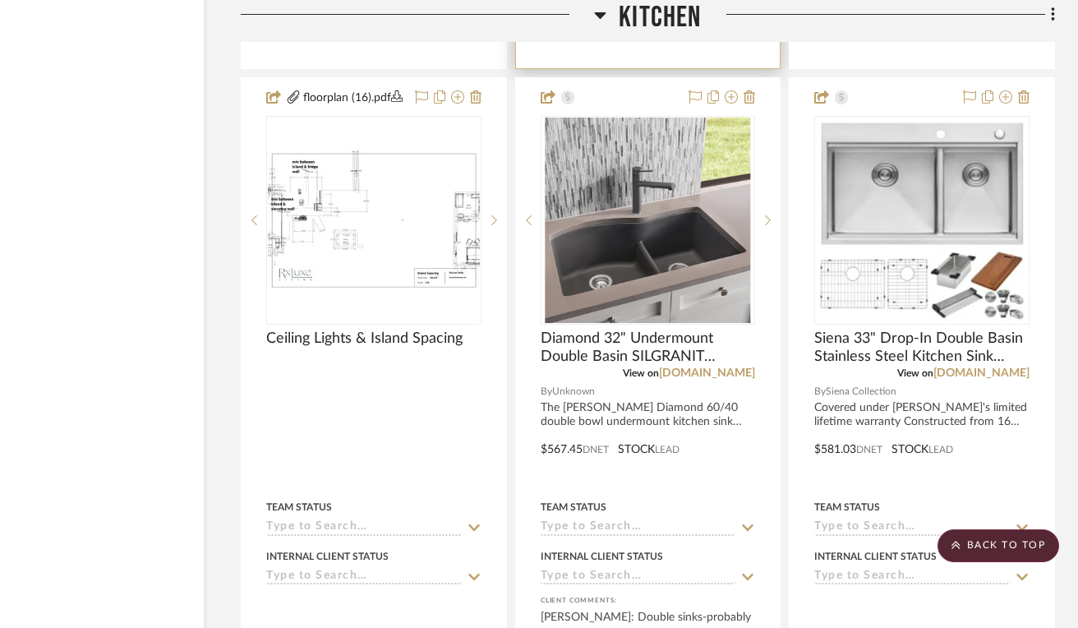
scroll to position [4272, 105]
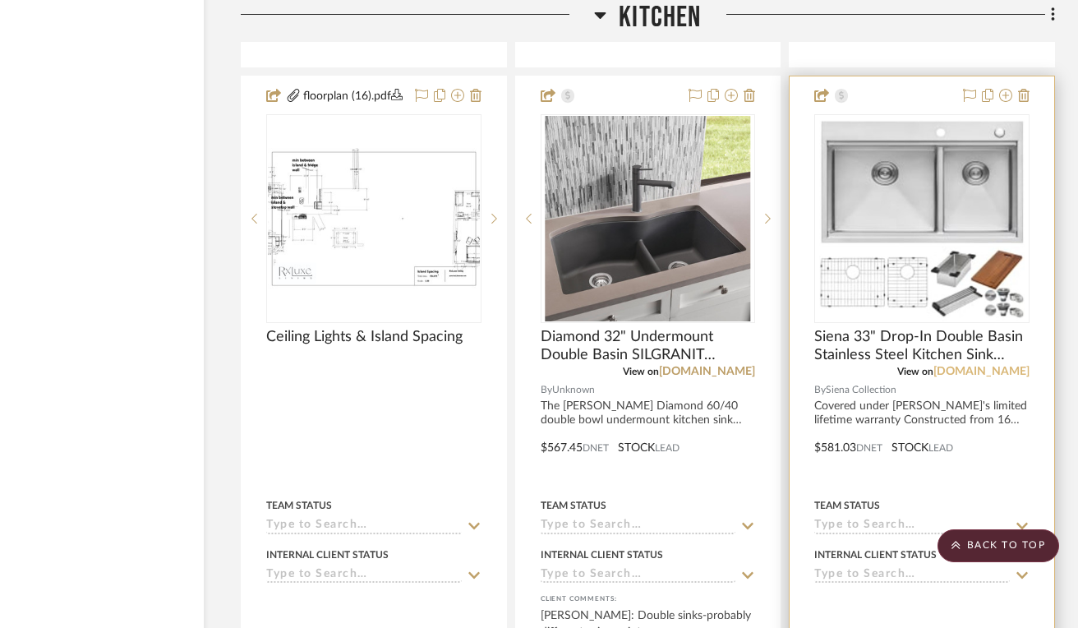
click at [1000, 366] on link "[DOMAIN_NAME]" at bounding box center [982, 372] width 96 height 12
